Goal: Download file/media

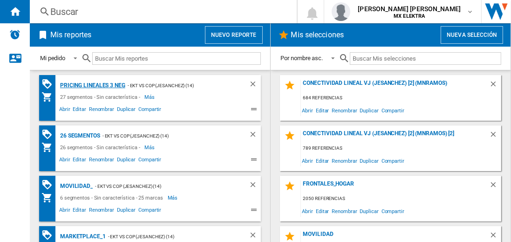
click at [92, 85] on div "Pricing lineales 3 neg" at bounding box center [92, 86] width 68 height 12
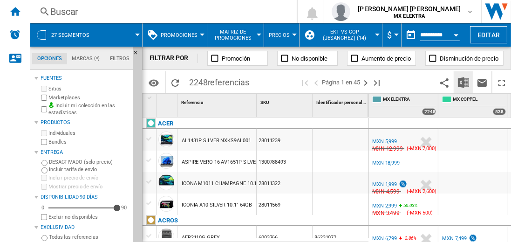
click at [464, 82] on img "Descargar en Excel" at bounding box center [463, 82] width 11 height 11
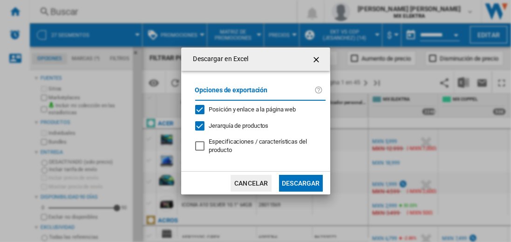
click at [300, 182] on button "Descargar" at bounding box center [300, 183] width 43 height 17
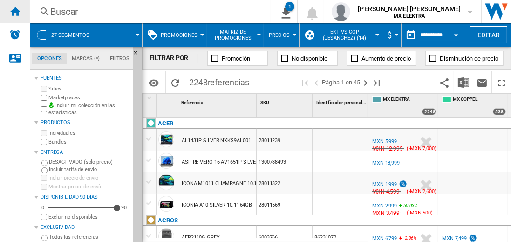
click at [15, 11] on ng-md-icon "Inicio" at bounding box center [14, 11] width 11 height 11
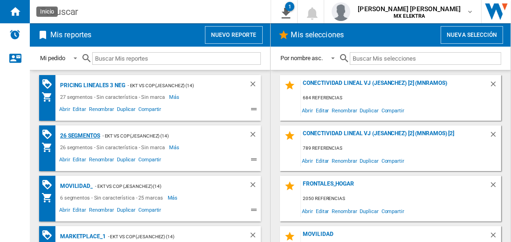
click at [81, 135] on div "26 segmentos" at bounding box center [79, 136] width 42 height 12
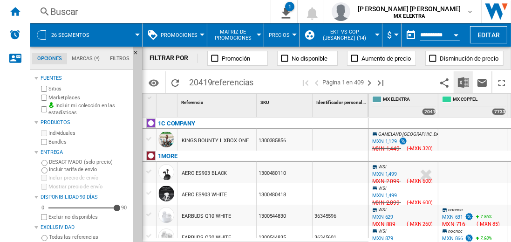
click at [464, 82] on img "Descargar en Excel" at bounding box center [463, 82] width 11 height 11
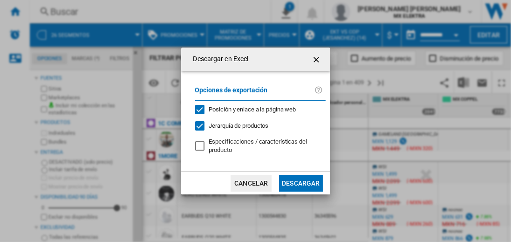
click at [300, 182] on button "Descargar" at bounding box center [300, 183] width 43 height 17
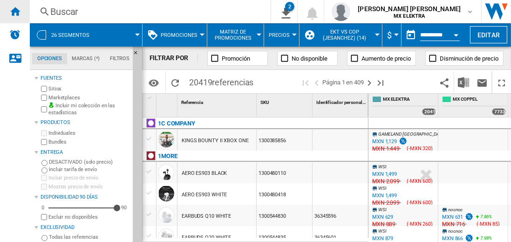
click at [15, 11] on ng-md-icon "Inicio" at bounding box center [14, 11] width 11 height 11
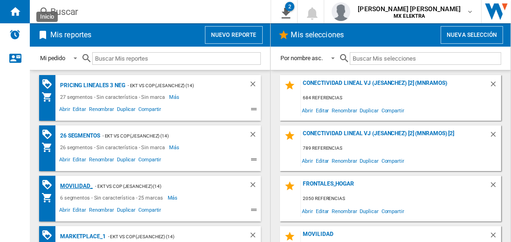
click at [75, 185] on div "MOVILIDAD_" at bounding box center [75, 186] width 35 height 12
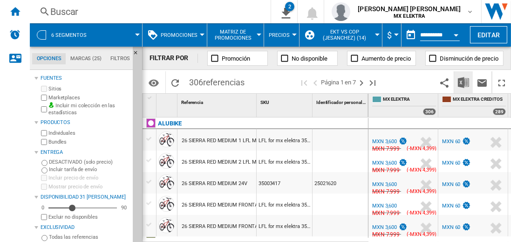
click at [464, 82] on img "Descargar en Excel" at bounding box center [463, 82] width 11 height 11
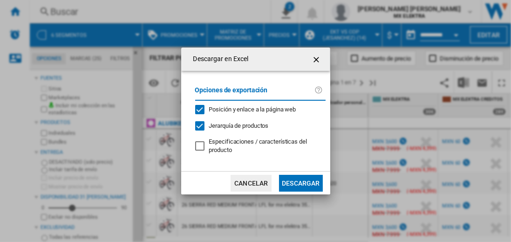
click at [300, 182] on button "Descargar" at bounding box center [300, 183] width 43 height 17
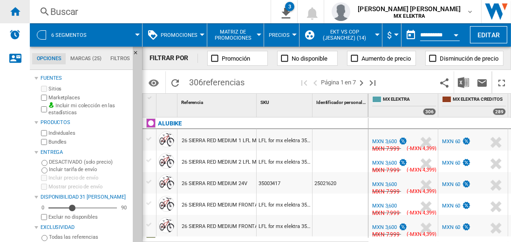
click at [15, 11] on ng-md-icon "Inicio" at bounding box center [14, 11] width 11 height 11
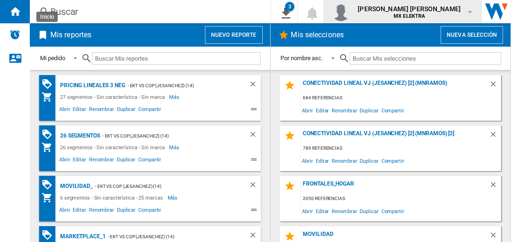
click at [418, 12] on span "[PERSON_NAME] [PERSON_NAME]" at bounding box center [409, 8] width 103 height 9
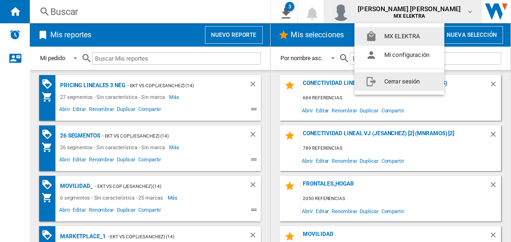
click at [399, 81] on button "Cerrar sesión" at bounding box center [399, 81] width 90 height 19
